Goal: Task Accomplishment & Management: Manage account settings

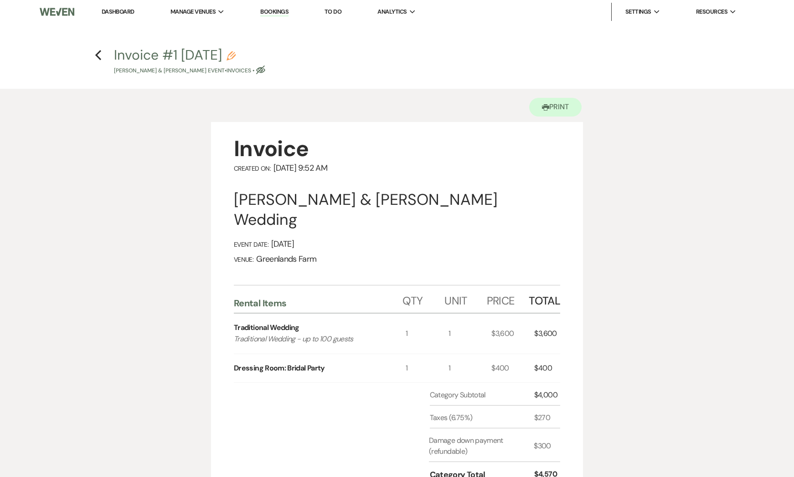
click at [117, 10] on link "Dashboard" at bounding box center [118, 12] width 33 height 8
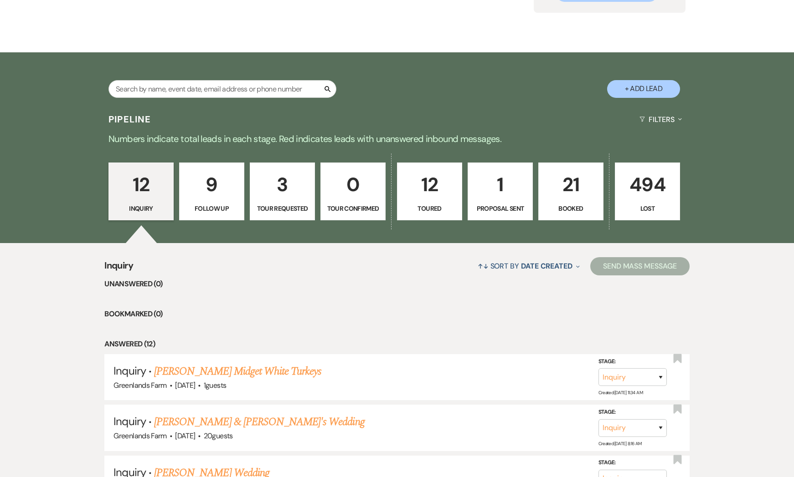
scroll to position [84, 0]
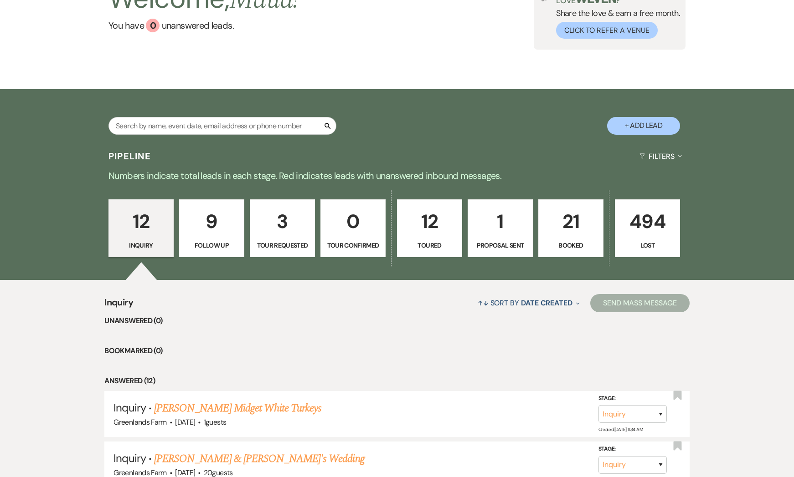
click at [450, 229] on p "12" at bounding box center [429, 221] width 53 height 31
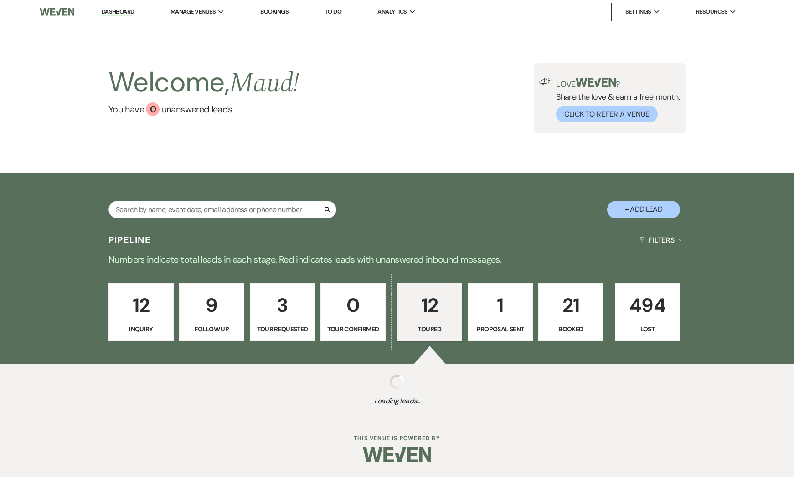
select select "5"
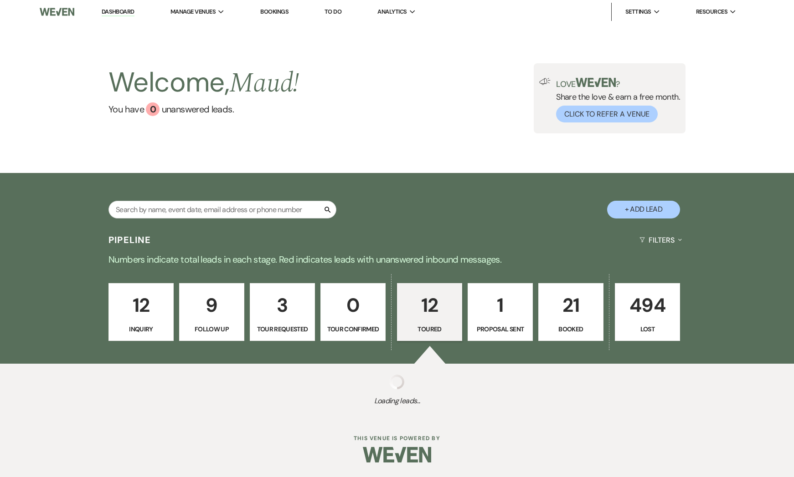
select select "5"
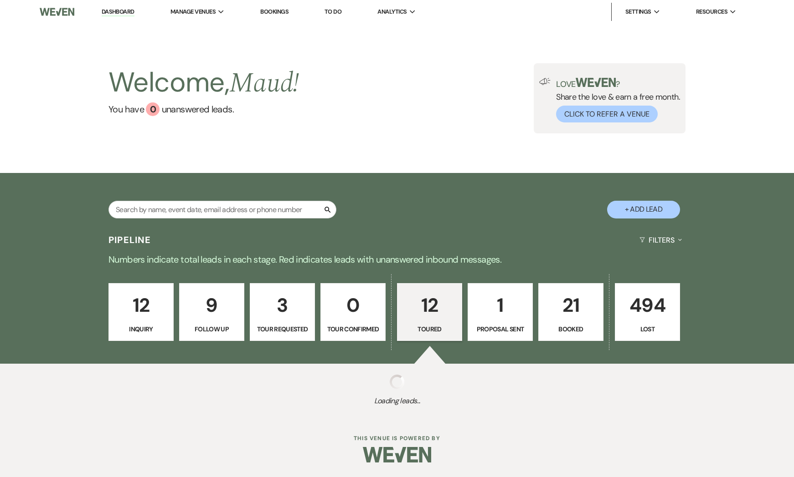
select select "5"
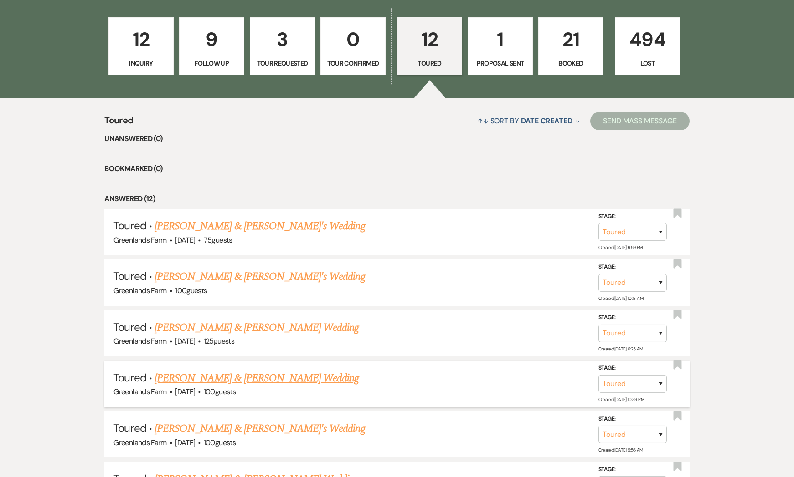
scroll to position [271, 0]
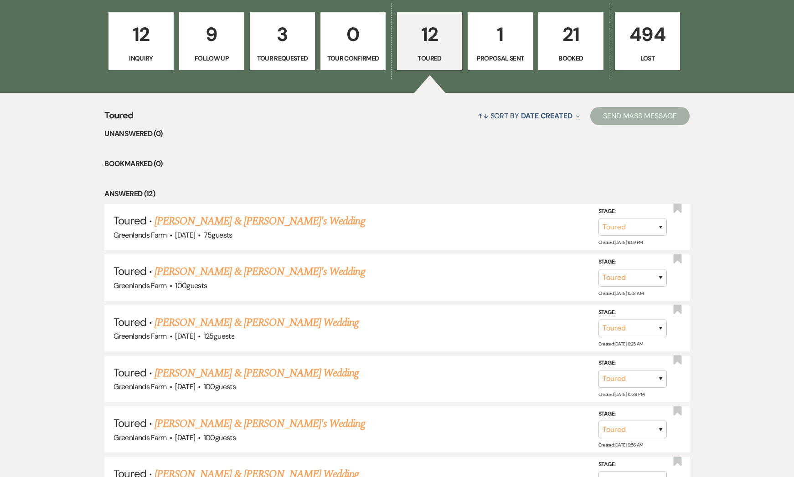
click at [563, 31] on p "21" at bounding box center [570, 34] width 53 height 31
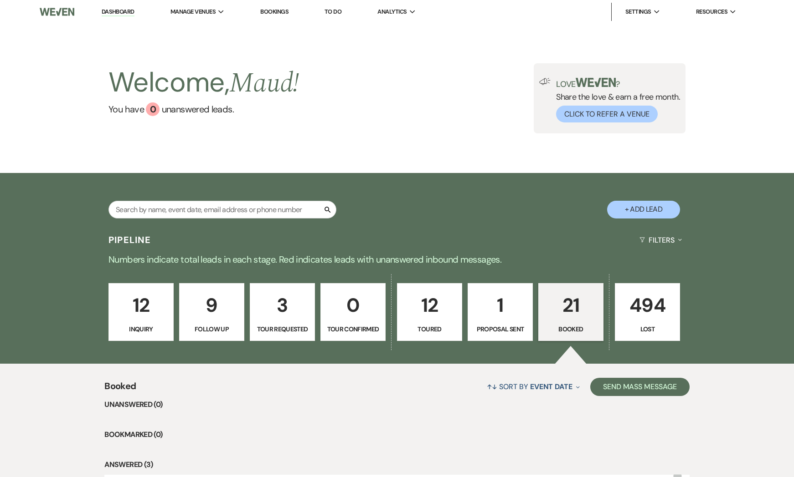
click at [272, 318] on p "3" at bounding box center [282, 305] width 53 height 31
select select "2"
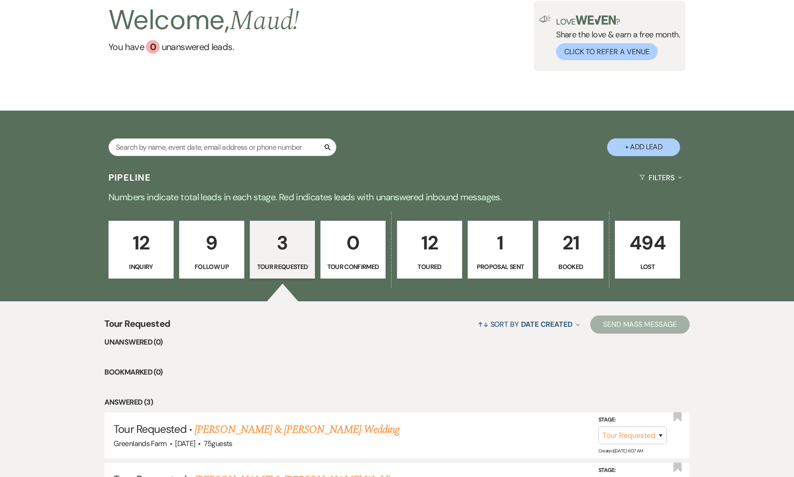
scroll to position [220, 0]
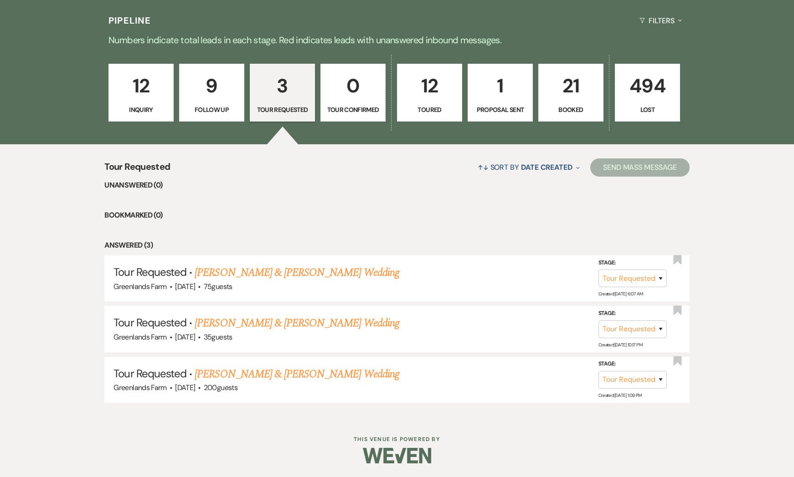
click at [212, 105] on p "Follow Up" at bounding box center [211, 110] width 53 height 10
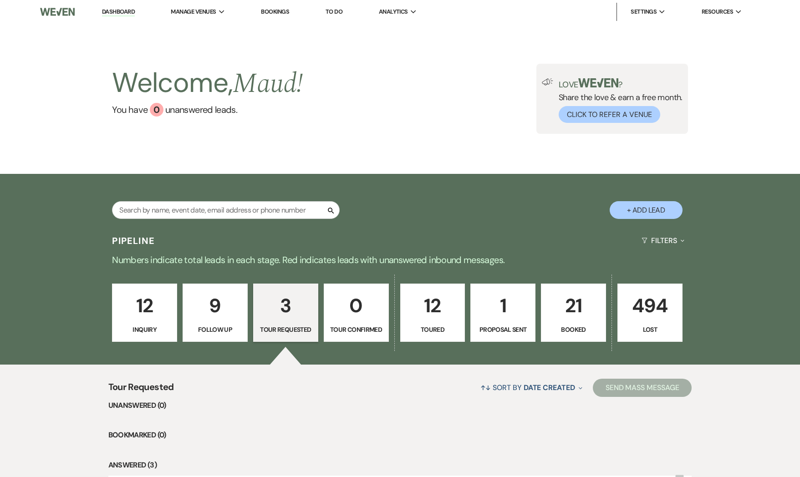
select select "9"
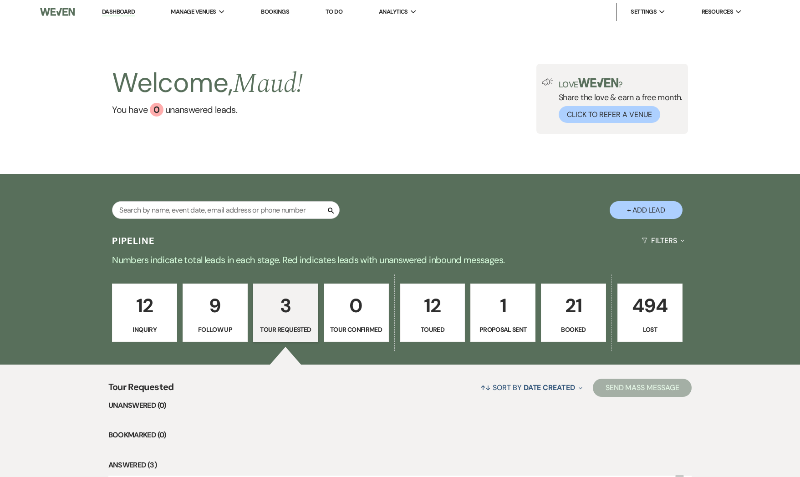
select select "9"
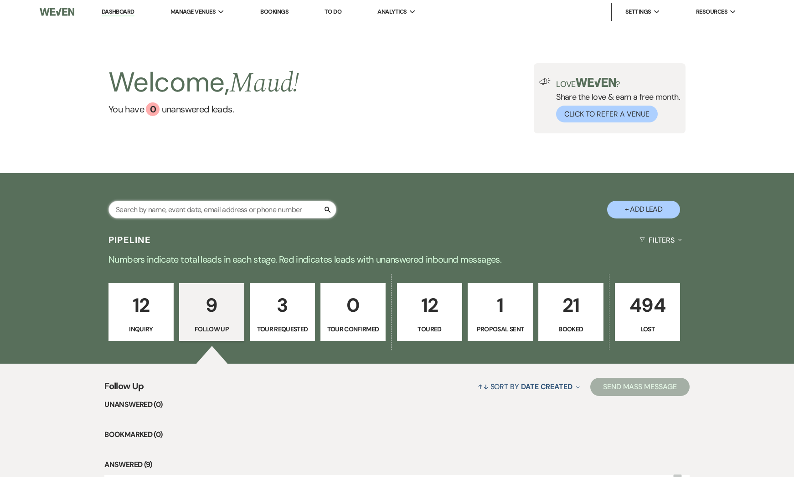
click at [248, 215] on input "text" at bounding box center [222, 210] width 228 height 18
type input "b"
type input "l"
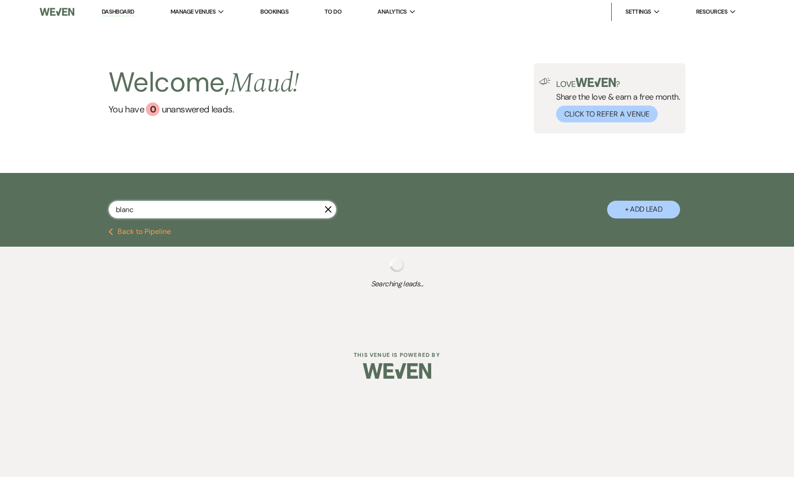
type input "blanch"
select select "2"
select select "8"
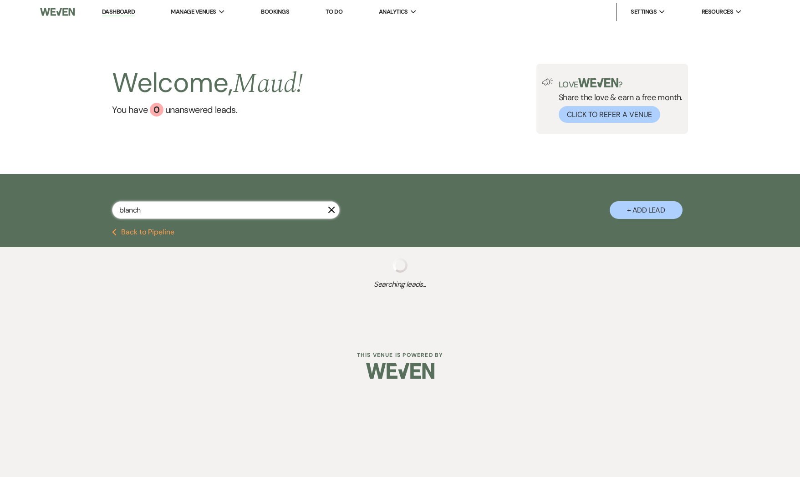
select select "2"
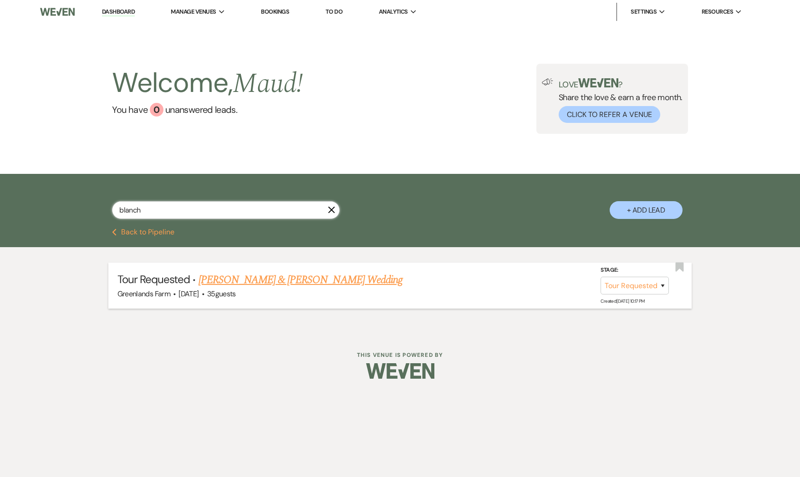
type input "blanch"
click at [313, 283] on link "[PERSON_NAME] & [PERSON_NAME] Wedding" at bounding box center [301, 280] width 204 height 16
select select "2"
select select "1"
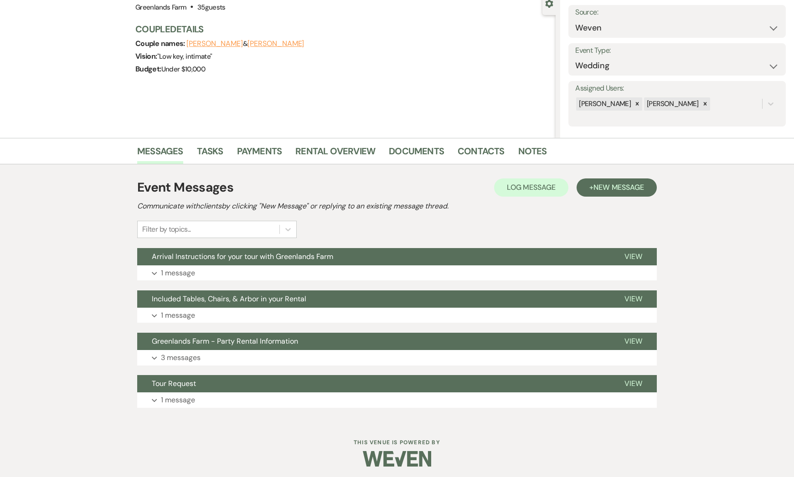
scroll to position [94, 0]
